Goal: Task Accomplishment & Management: Use online tool/utility

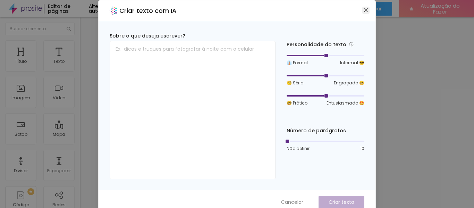
click at [363, 7] on icon "fechar" at bounding box center [366, 10] width 6 height 6
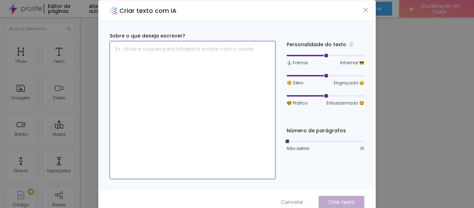
click at [182, 89] on textarea at bounding box center [193, 110] width 166 height 138
paste textarea "Olá, somos a GM Clikis Fotografia [PERSON_NAME] e Família (infantil, debutante,…"
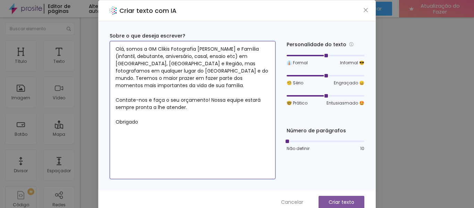
type textarea "Olá, somos a GM Clikis Fotografia [PERSON_NAME] e Família (infantil, debutante,…"
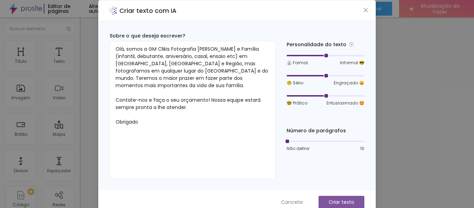
click at [330, 201] on font "Criar texto" at bounding box center [342, 201] width 26 height 7
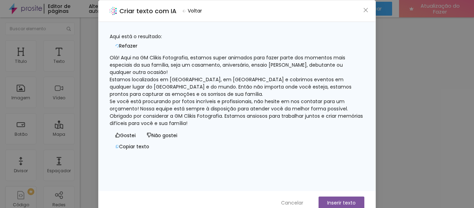
click at [209, 82] on font "Estamos localizados em [GEOGRAPHIC_DATA], em [GEOGRAPHIC_DATA] e cobrimos event…" at bounding box center [231, 87] width 243 height 22
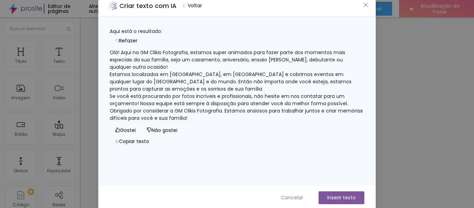
scroll to position [7, 0]
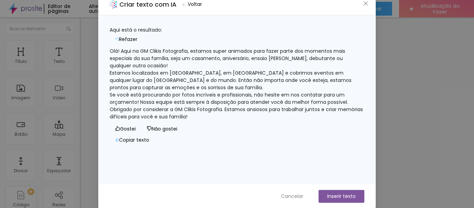
click at [149, 143] on font "Copiar texto" at bounding box center [134, 139] width 30 height 7
click at [365, 3] on icon "fechar" at bounding box center [366, 4] width 6 height 6
